Goal: Task Accomplishment & Management: Use online tool/utility

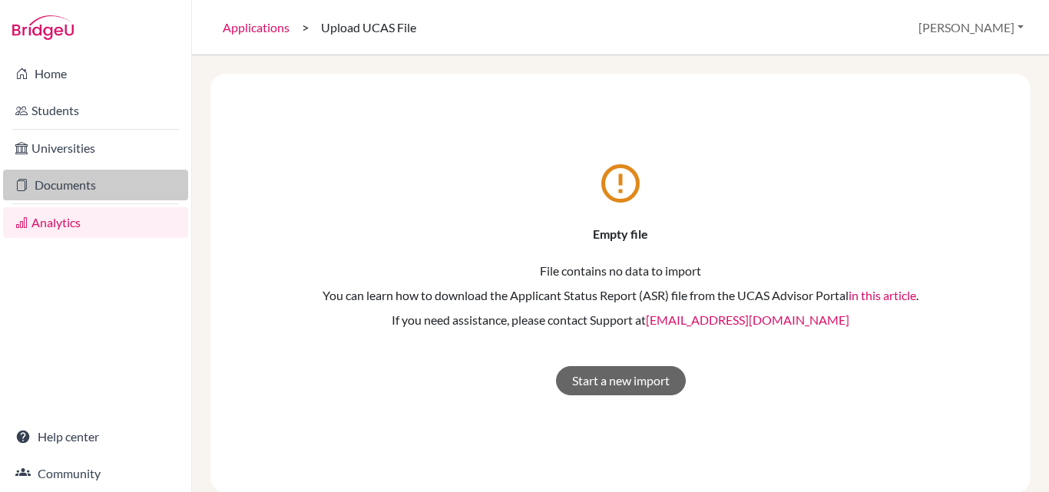
click at [58, 185] on link "Documents" at bounding box center [95, 185] width 185 height 31
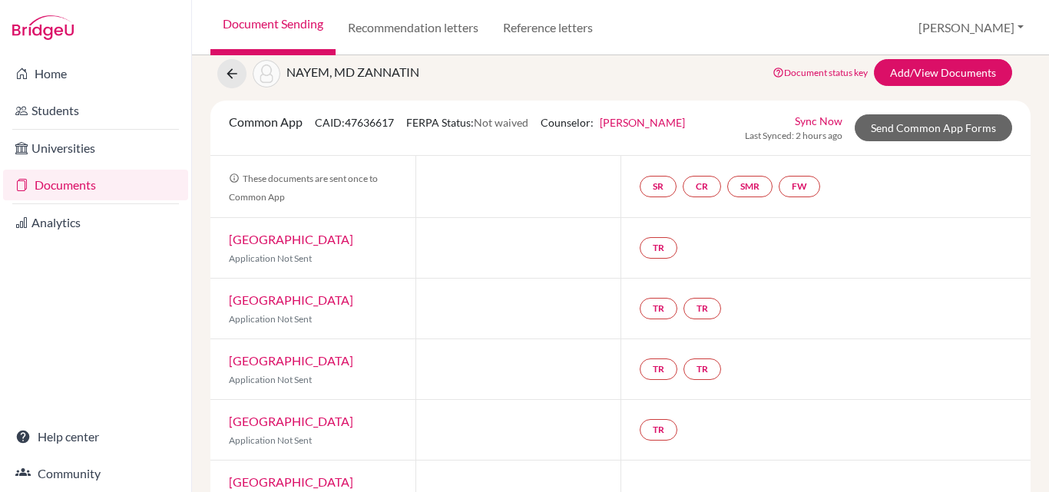
scroll to position [77, 0]
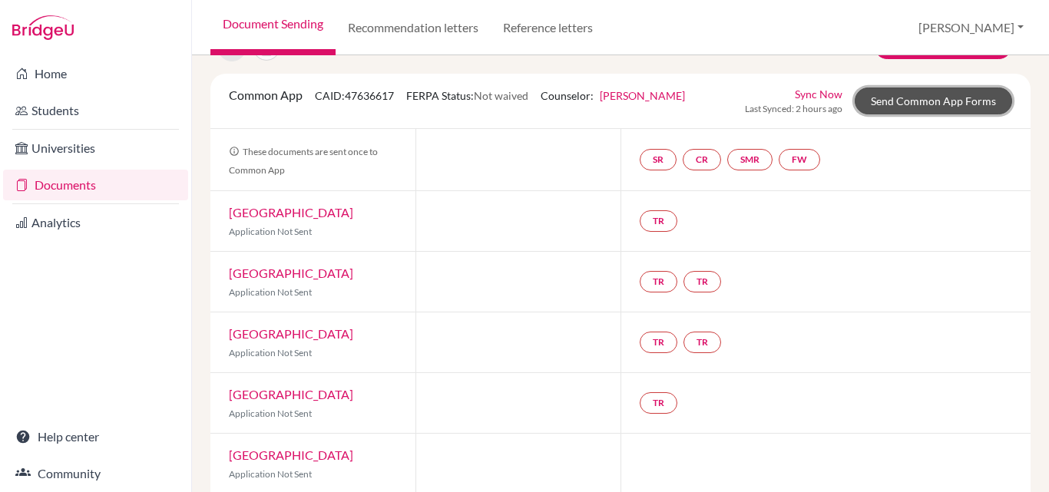
click at [913, 97] on link "Send Common App Forms" at bounding box center [932, 101] width 157 height 27
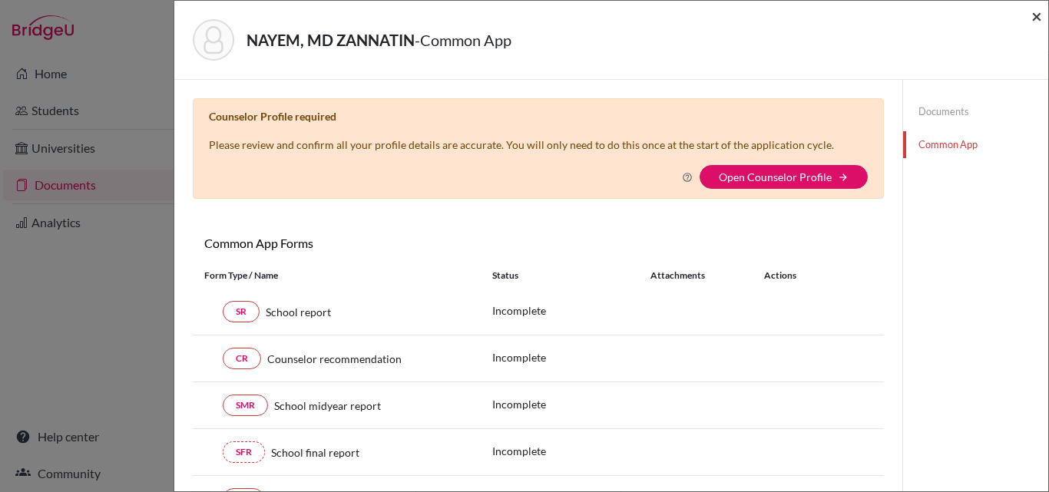
click at [1035, 15] on span "×" at bounding box center [1036, 16] width 11 height 22
click at [1034, 18] on span "×" at bounding box center [1036, 16] width 11 height 22
